Goal: Information Seeking & Learning: Understand process/instructions

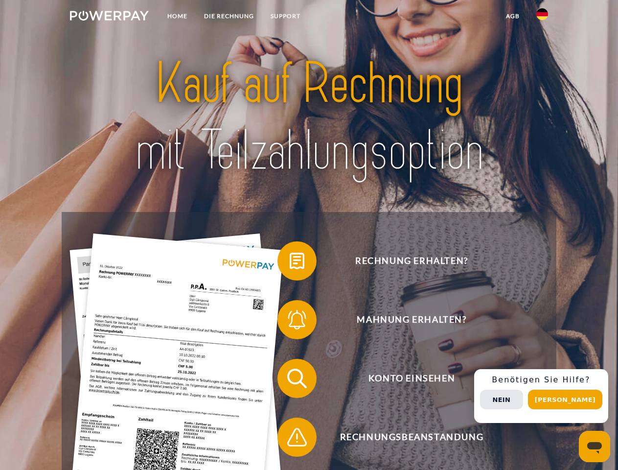
click at [109, 17] on img at bounding box center [109, 16] width 79 height 10
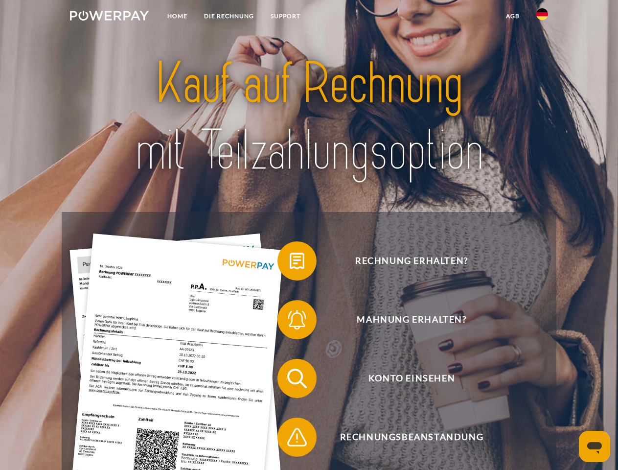
click at [543, 17] on img at bounding box center [543, 14] width 12 height 12
click at [513, 16] on link "agb" at bounding box center [513, 16] width 30 height 18
click at [290, 263] on span at bounding box center [282, 261] width 49 height 49
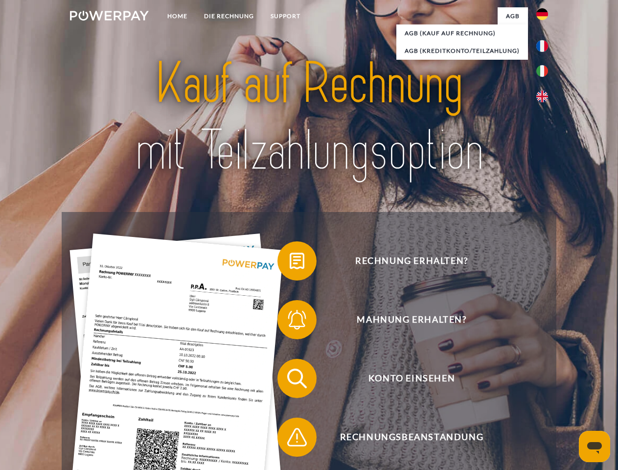
click at [290, 322] on span at bounding box center [282, 319] width 49 height 49
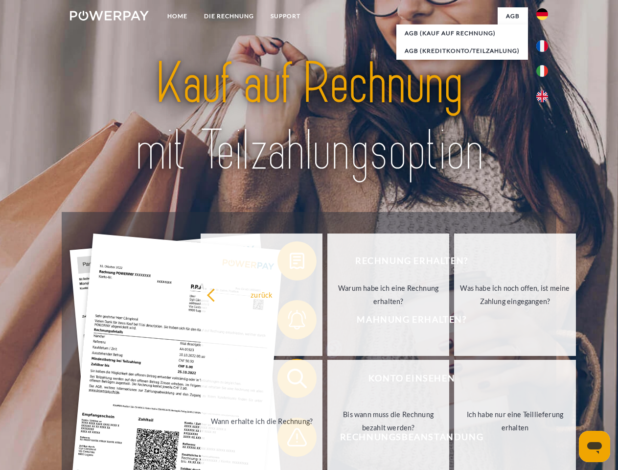
click at [328, 380] on link "Bis wann muss die Rechnung bezahlt werden?" at bounding box center [389, 421] width 122 height 122
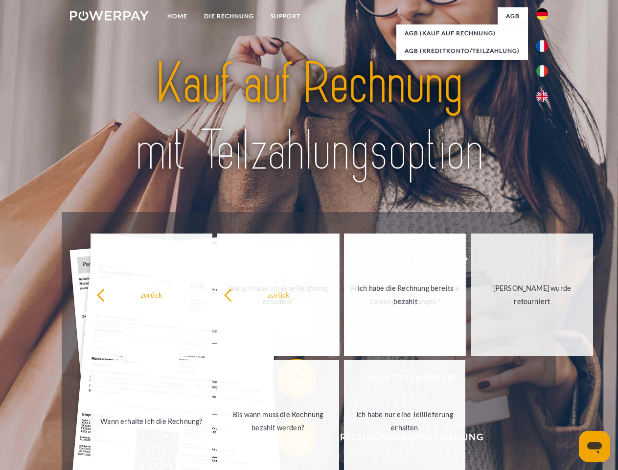
click at [290, 439] on span at bounding box center [282, 437] width 49 height 49
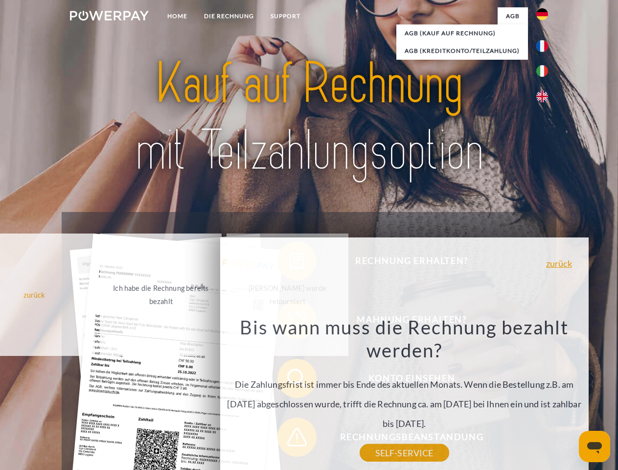
click at [545, 396] on div "Rechnung erhalten? Mahnung erhalten? Konto einsehen" at bounding box center [309, 408] width 495 height 392
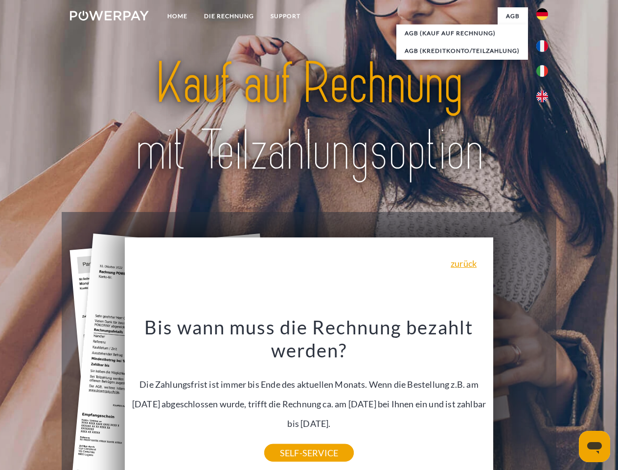
click at [521, 398] on span "Konto einsehen" at bounding box center [412, 378] width 240 height 39
click at [569, 400] on header "Home DIE RECHNUNG SUPPORT" at bounding box center [309, 338] width 618 height 676
